Goal: Task Accomplishment & Management: Manage account settings

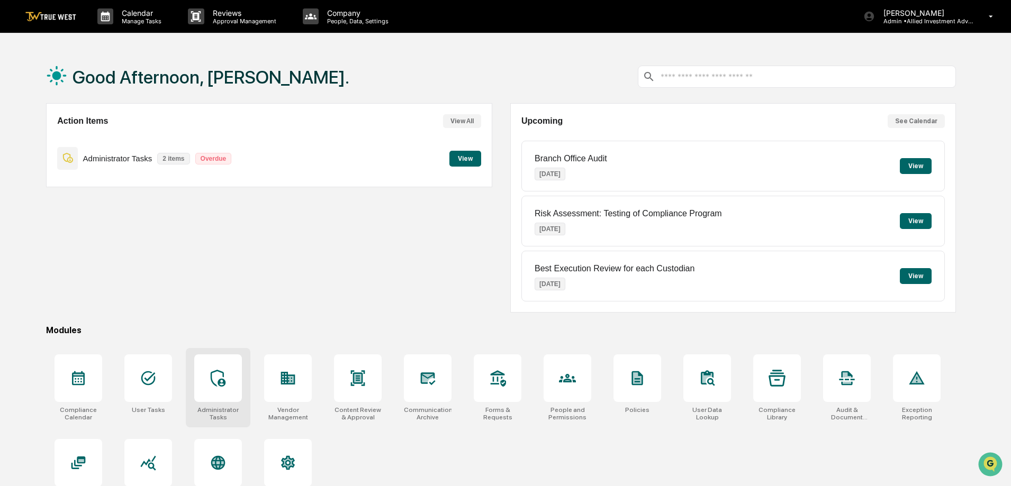
click at [229, 385] on div at bounding box center [218, 379] width 48 height 48
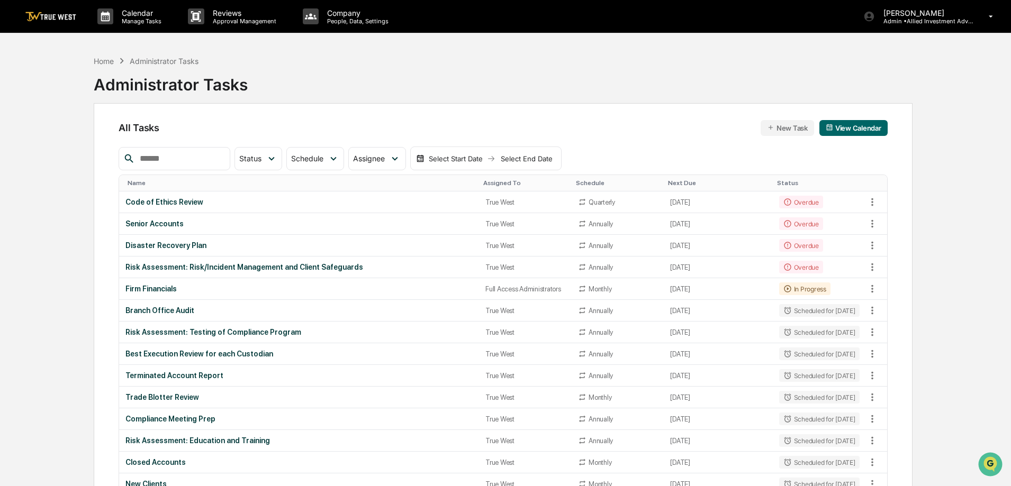
click at [62, 18] on img at bounding box center [50, 17] width 51 height 10
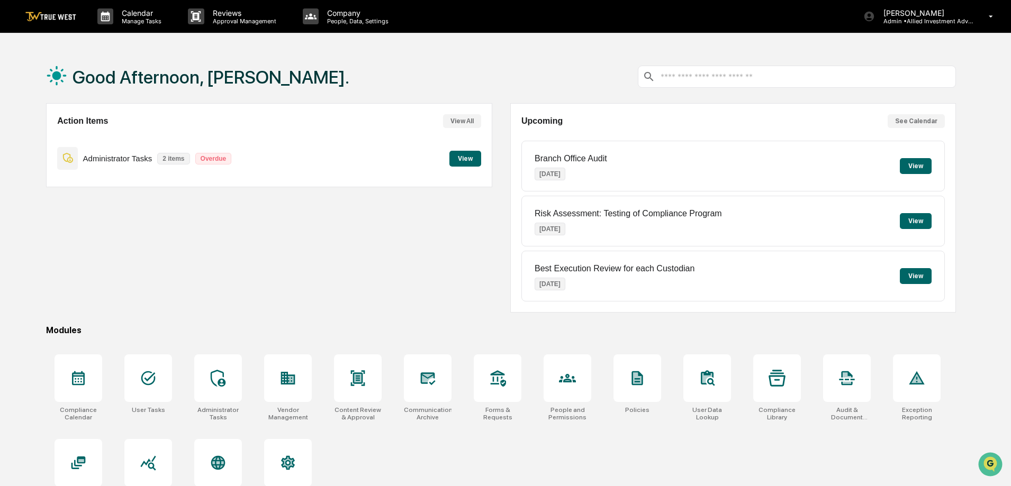
click at [470, 158] on button "View" at bounding box center [465, 159] width 32 height 16
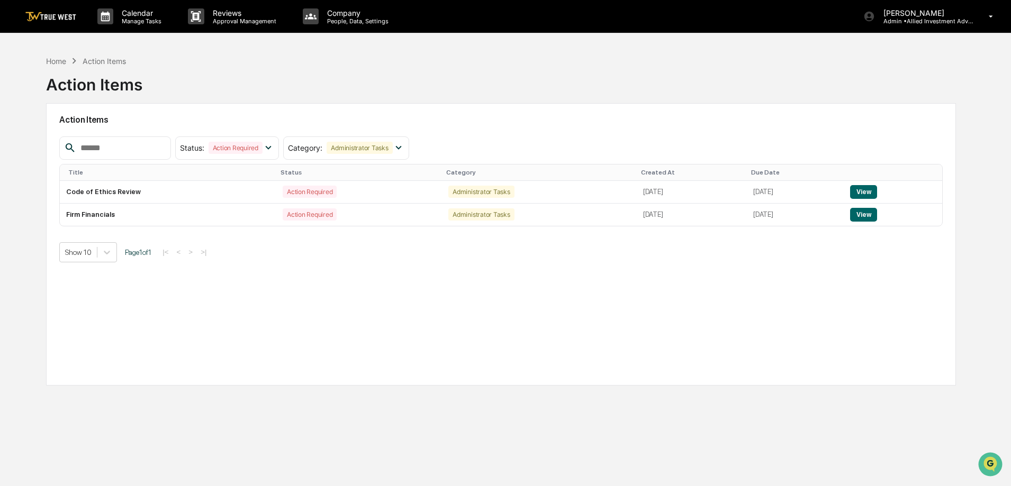
click at [52, 15] on img at bounding box center [50, 17] width 51 height 10
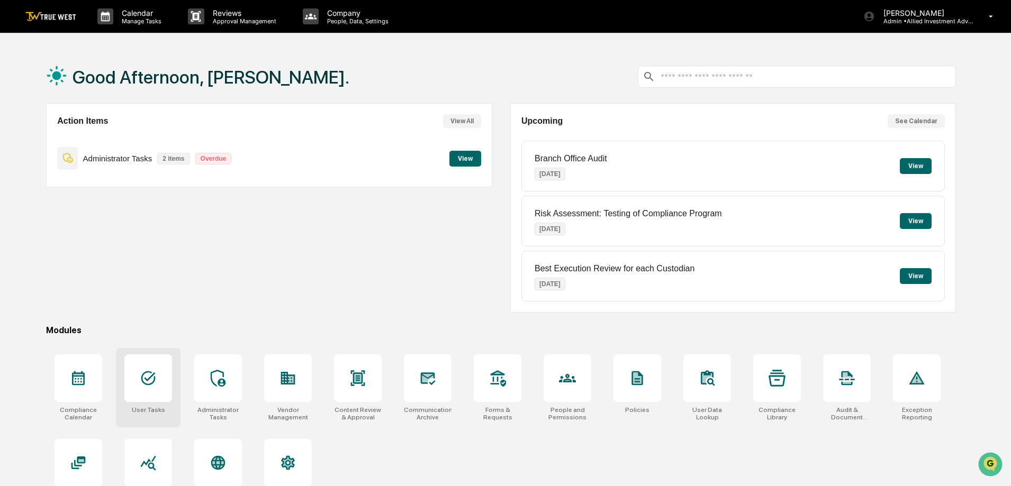
click at [149, 373] on icon at bounding box center [148, 379] width 14 height 14
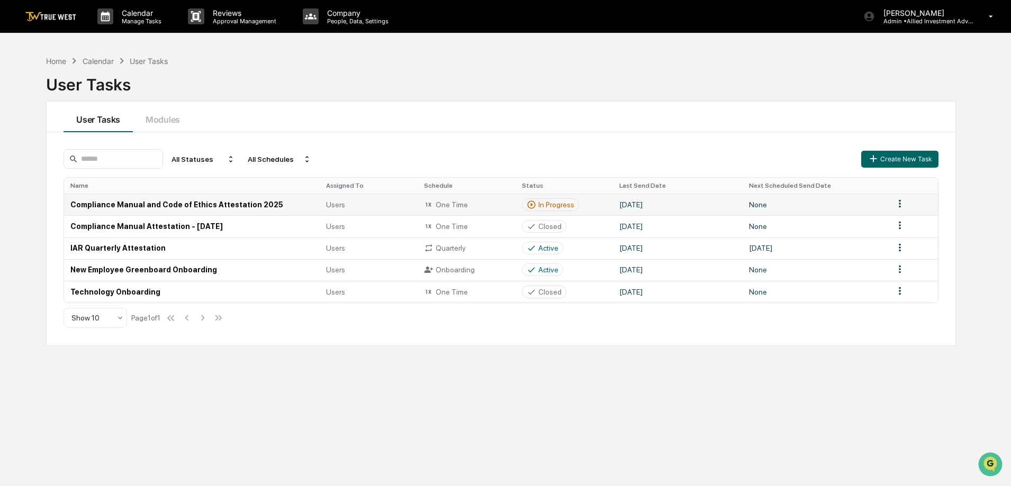
click at [235, 200] on td "Compliance Manual and Code of Ethics Attestation 2025" at bounding box center [192, 205] width 256 height 22
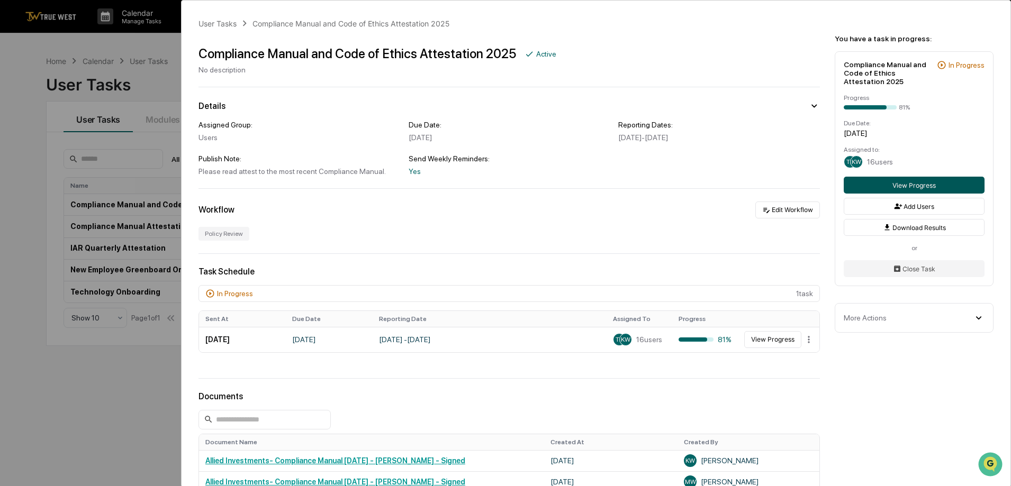
click at [908, 182] on button "View Progress" at bounding box center [914, 185] width 141 height 17
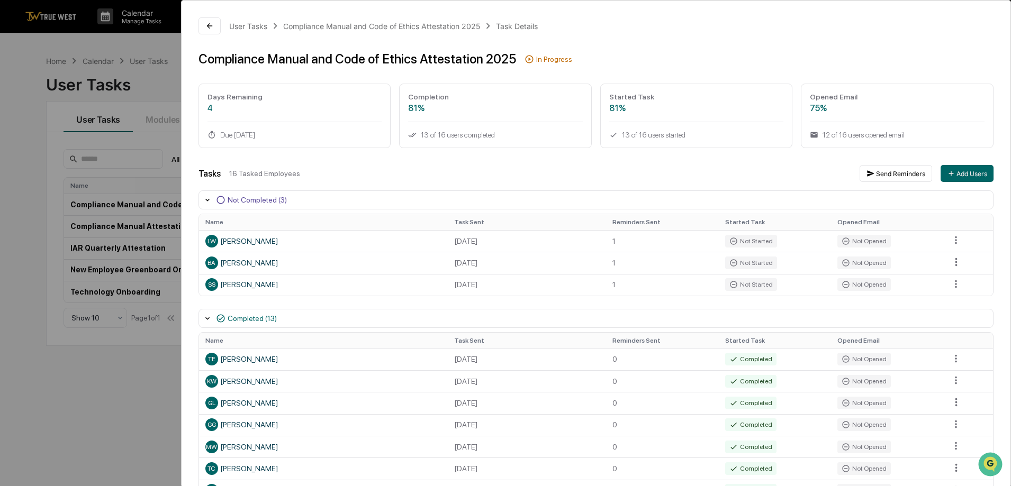
click at [13, 154] on div "User Tasks Compliance Manual and Code of Ethics Attestation 2025 Task Details C…" at bounding box center [505, 243] width 1011 height 486
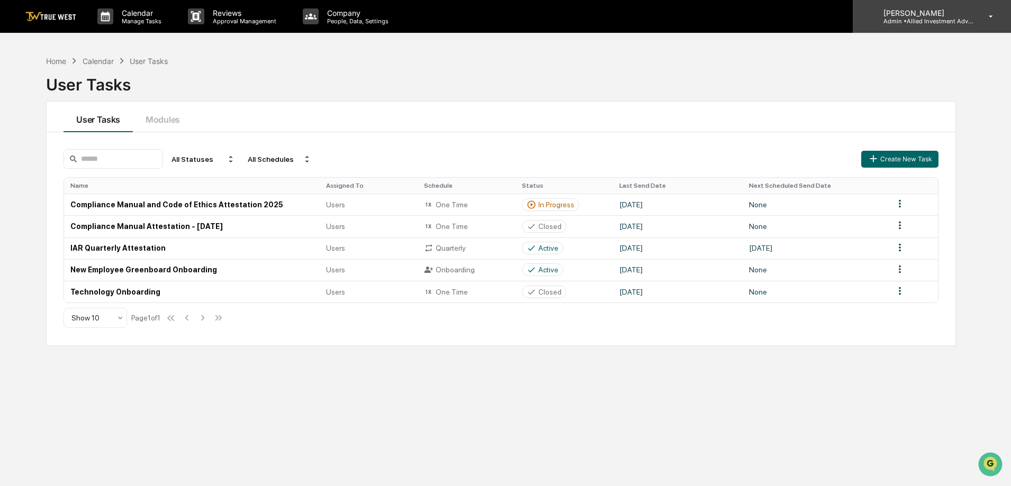
click at [949, 25] on div "Michele White Admin • Allied Investment Advisors" at bounding box center [932, 16] width 158 height 33
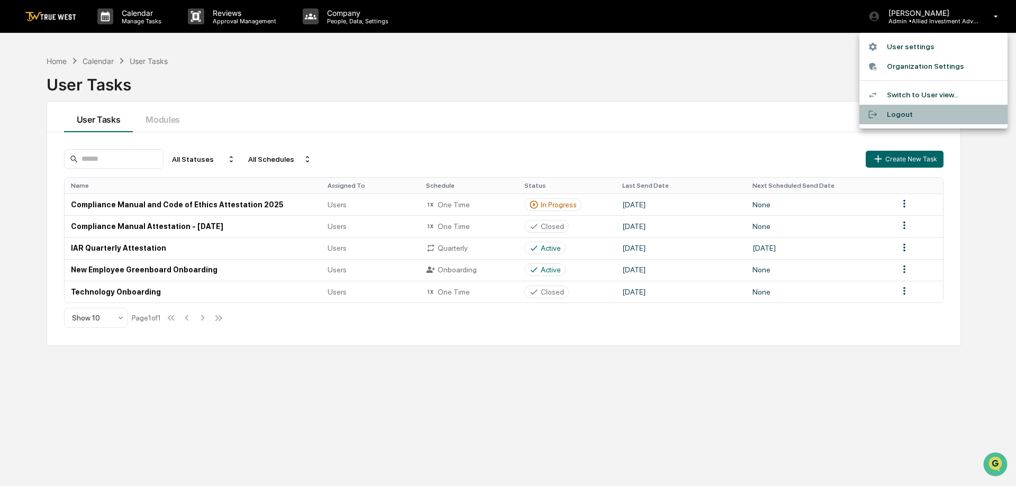
click at [904, 114] on li "Logout" at bounding box center [934, 115] width 148 height 20
